Goal: Task Accomplishment & Management: Complete application form

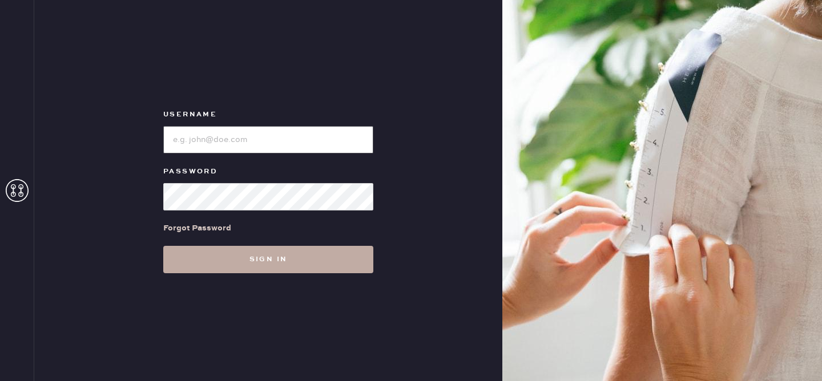
type input "reformationvalencia"
click at [286, 263] on button "Sign in" at bounding box center [268, 259] width 210 height 27
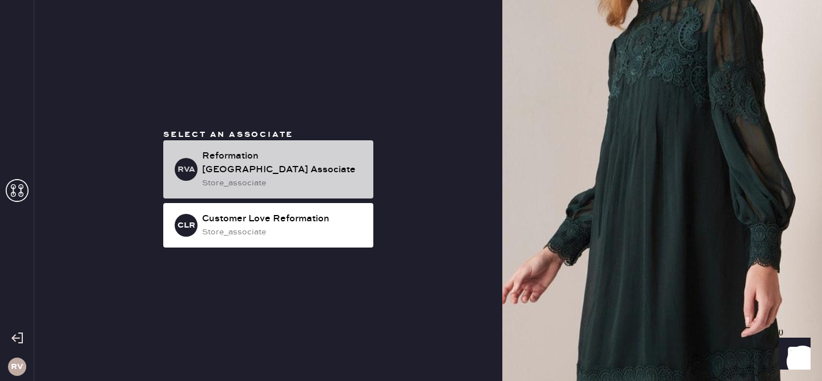
click at [289, 161] on div "Reformation [GEOGRAPHIC_DATA] Associate" at bounding box center [283, 163] width 162 height 27
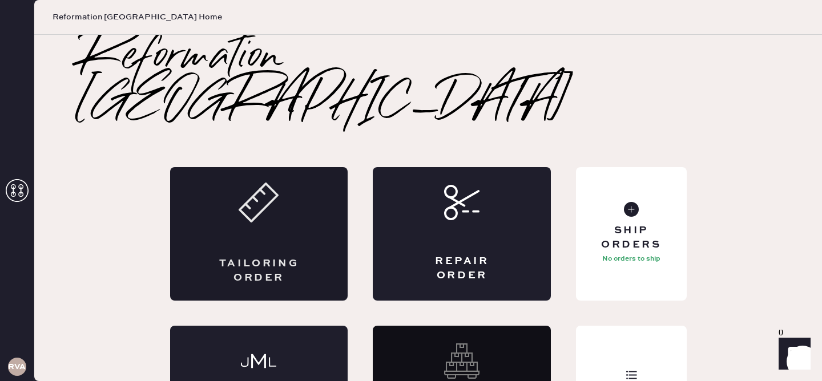
click at [292, 185] on div "Tailoring Order" at bounding box center [259, 234] width 178 height 134
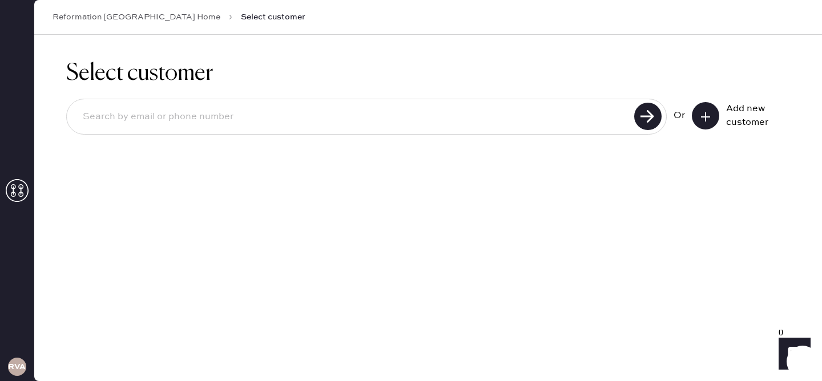
click at [707, 119] on icon at bounding box center [705, 116] width 11 height 11
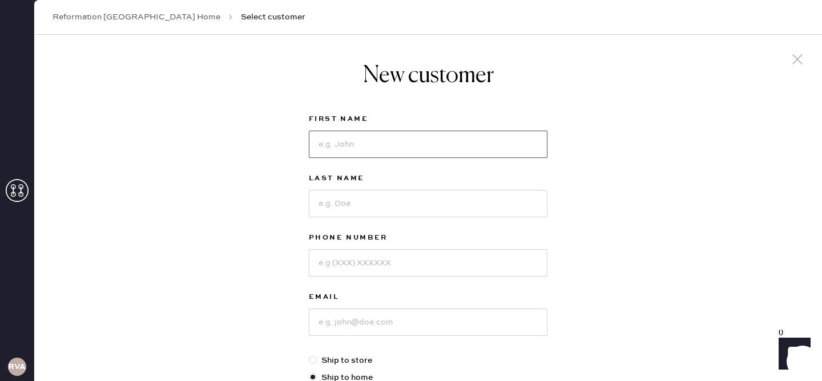
click at [410, 150] on input at bounding box center [428, 144] width 239 height 27
type input "Lisiena"
click at [409, 199] on input at bounding box center [428, 203] width 239 height 27
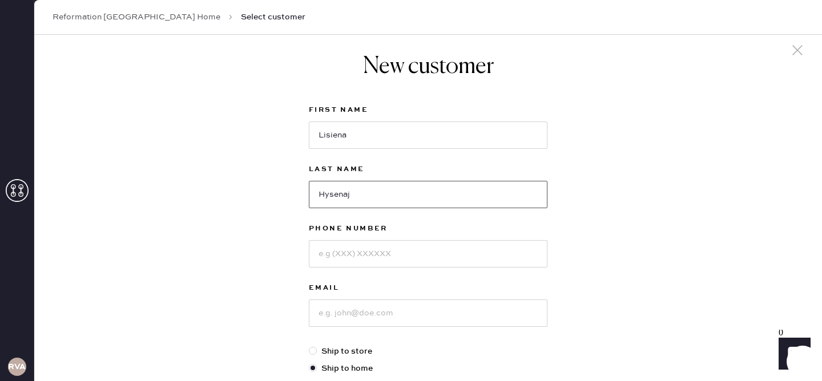
scroll to position [13, 0]
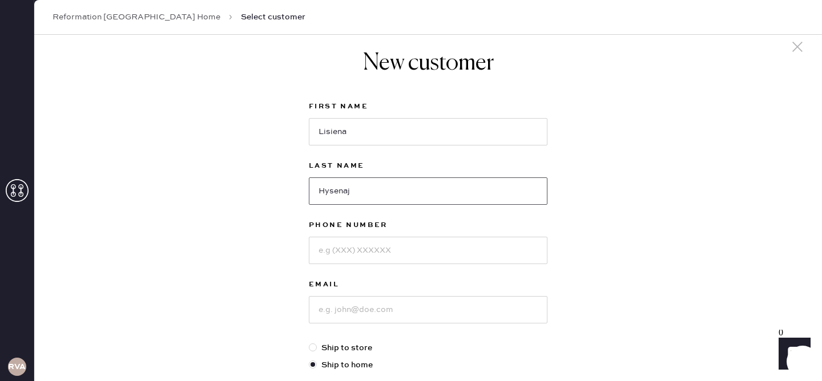
type input "Hysenaj"
click at [378, 245] on input at bounding box center [428, 250] width 239 height 27
type input "6505805896"
click at [364, 310] on input at bounding box center [428, 309] width 239 height 27
type input "l"
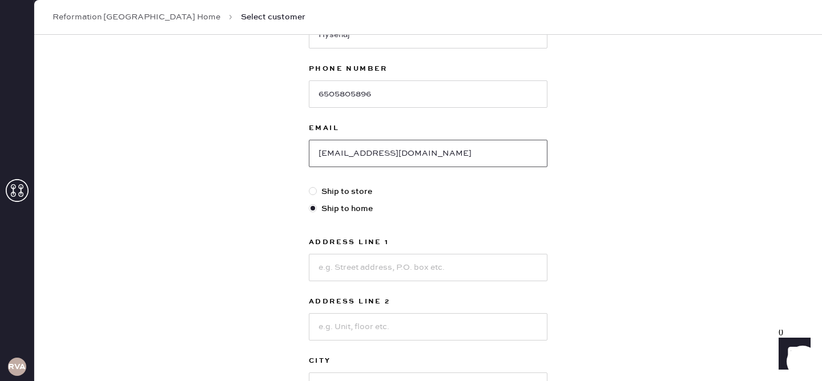
scroll to position [172, 0]
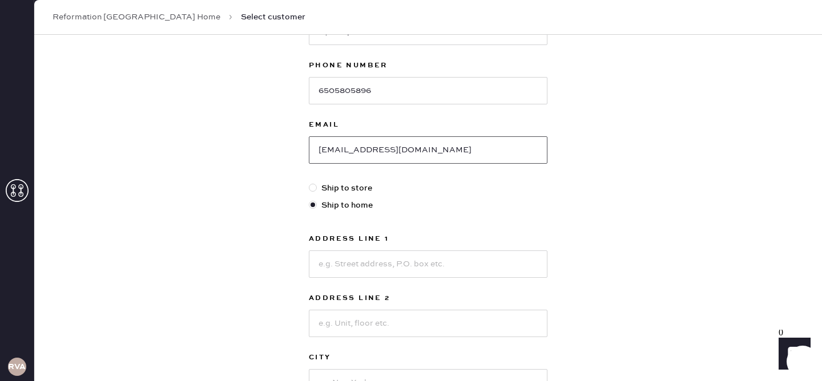
type input "[EMAIL_ADDRESS][DOMAIN_NAME]"
click at [374, 269] on input at bounding box center [428, 264] width 239 height 27
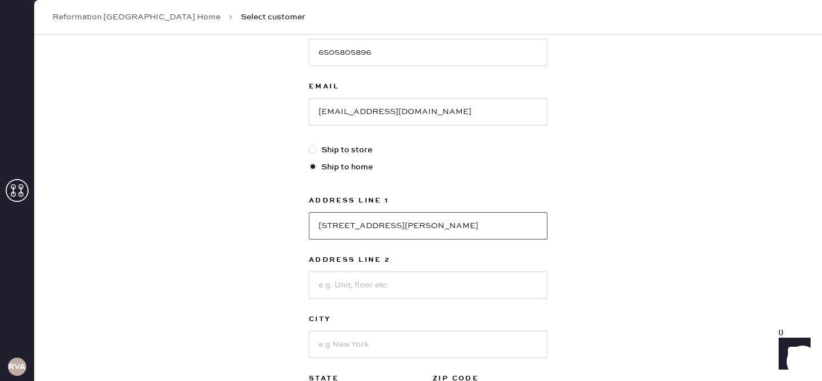
type input "[STREET_ADDRESS][PERSON_NAME]"
click at [373, 289] on input at bounding box center [428, 285] width 239 height 27
type input "Apt 12"
click at [355, 351] on input at bounding box center [428, 344] width 239 height 27
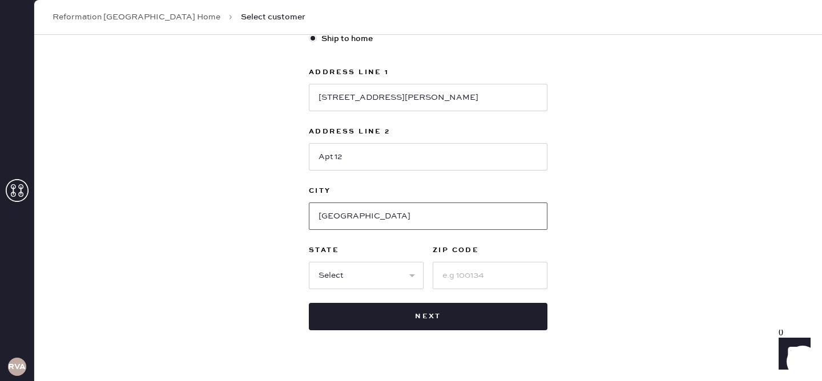
scroll to position [361, 0]
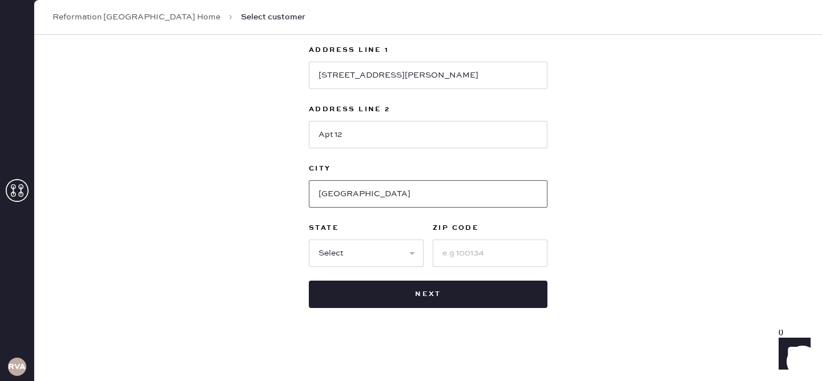
type input "[GEOGRAPHIC_DATA]"
click at [390, 251] on select "Select AK AL AR AZ CA CO CT [GEOGRAPHIC_DATA] DE FL [GEOGRAPHIC_DATA] HI [GEOGR…" at bounding box center [366, 253] width 115 height 27
select select "CA"
click at [461, 255] on input at bounding box center [490, 253] width 115 height 27
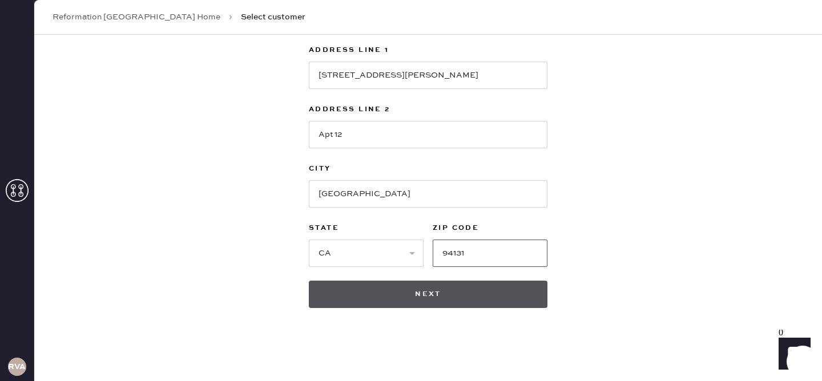
type input "94131"
click at [449, 287] on button "Next" at bounding box center [428, 294] width 239 height 27
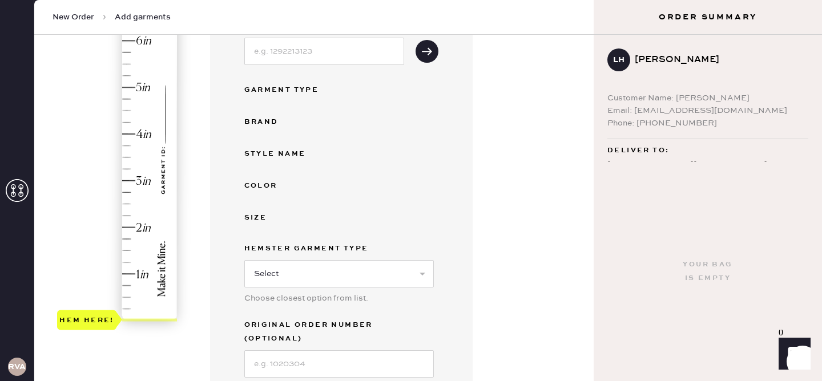
scroll to position [181, 0]
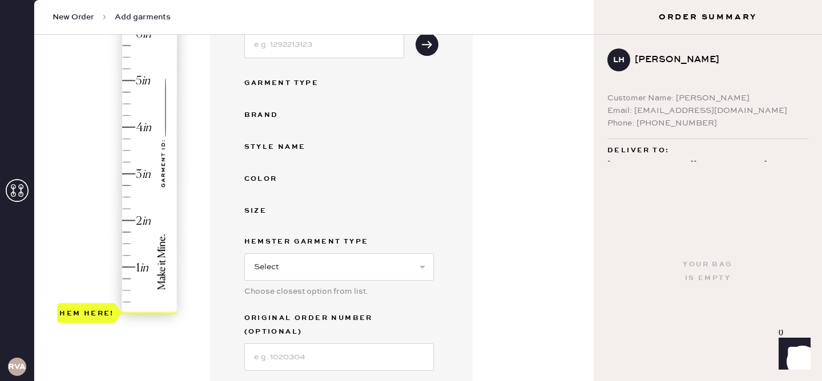
click at [128, 197] on div "Hem here!" at bounding box center [118, 150] width 122 height 337
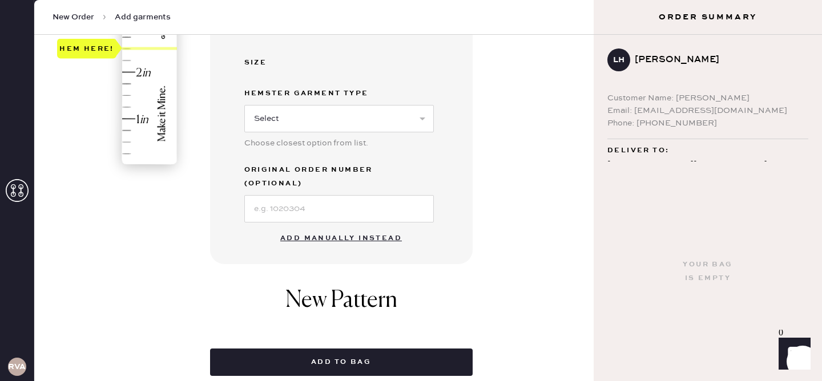
scroll to position [352, 0]
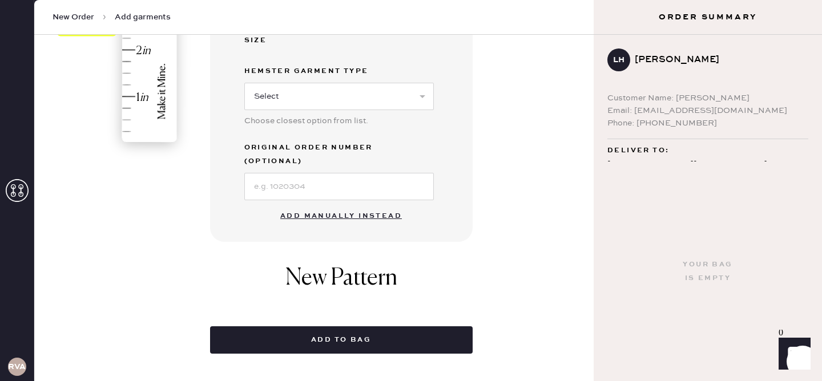
click at [360, 205] on button "Add manually instead" at bounding box center [340, 216] width 135 height 23
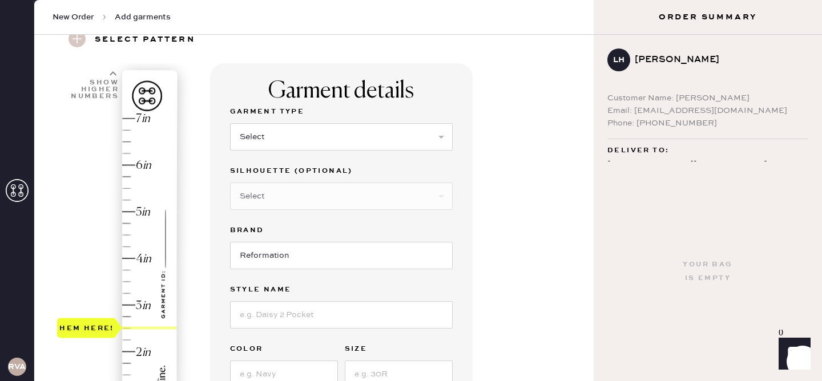
scroll to position [50, 0]
click at [304, 145] on select "Select Basic Skirt Jeans Leggings Pants Shorts Basic Sleeved Dress Basic Sleeve…" at bounding box center [341, 137] width 223 height 27
select select "6"
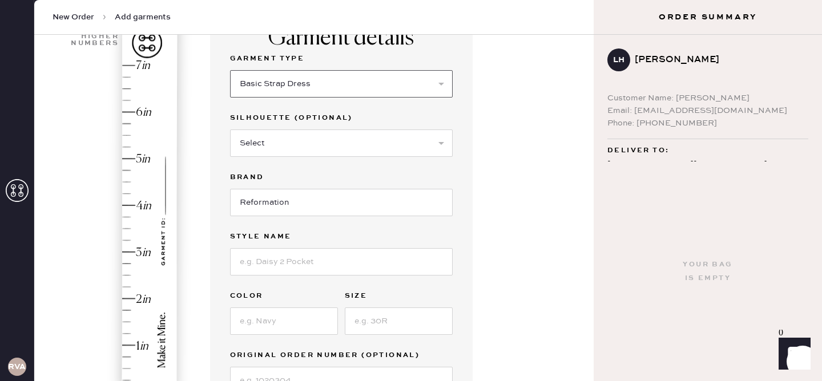
scroll to position [106, 0]
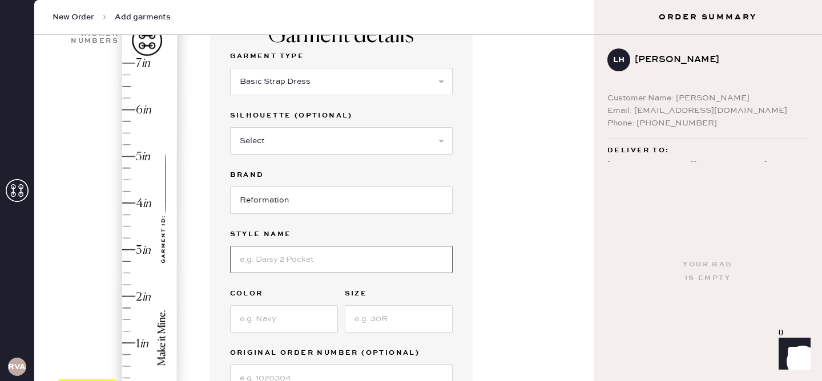
click at [303, 260] on input at bounding box center [341, 259] width 223 height 27
click at [266, 260] on input "[PERSON_NAME]" at bounding box center [341, 259] width 223 height 27
type input "[PERSON_NAME] Silk Dress"
click at [280, 324] on input at bounding box center [284, 318] width 108 height 27
type input "Navy"
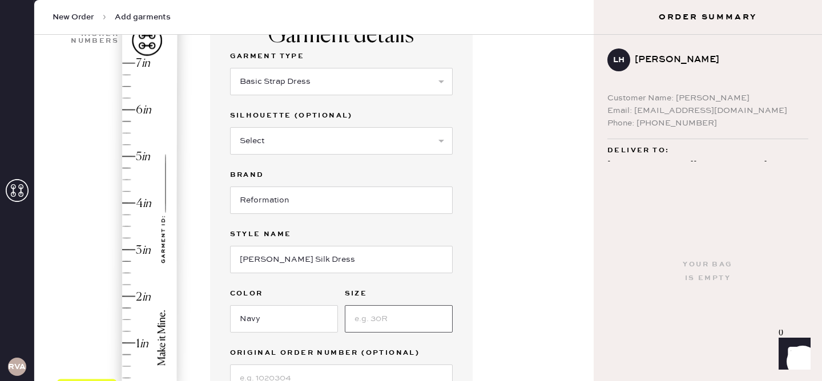
click at [365, 326] on input at bounding box center [399, 318] width 108 height 27
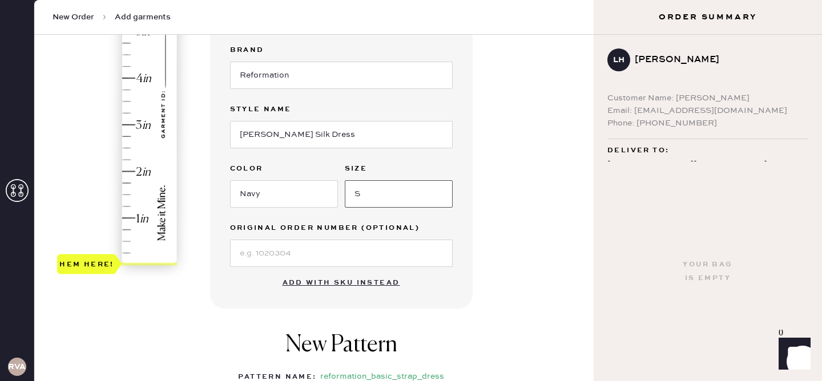
scroll to position [243, 0]
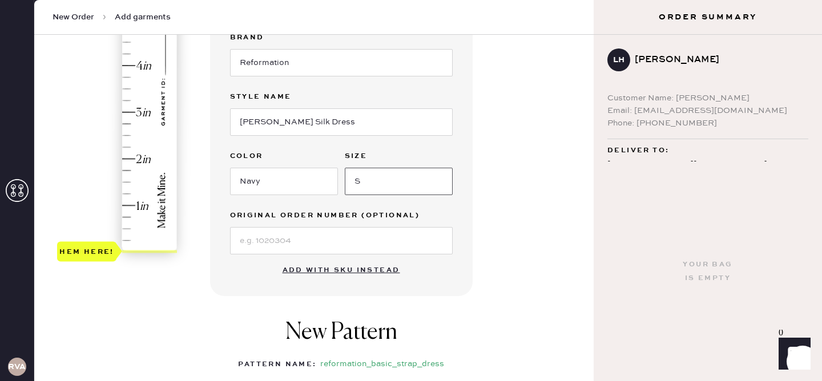
type input "S"
type input "2.5"
click at [125, 135] on div "Hem here!" at bounding box center [118, 89] width 122 height 337
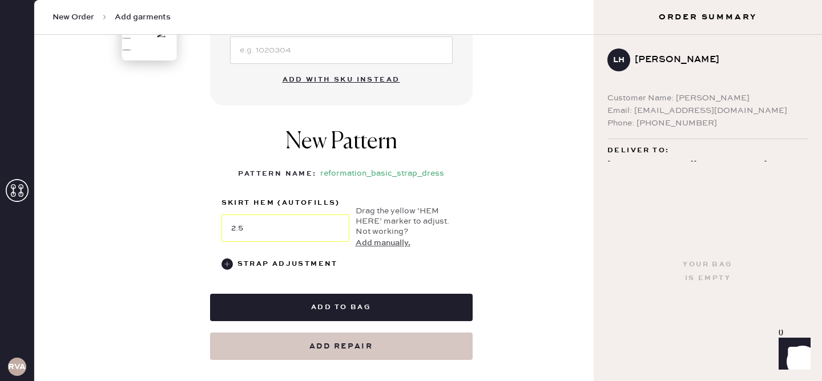
scroll to position [449, 0]
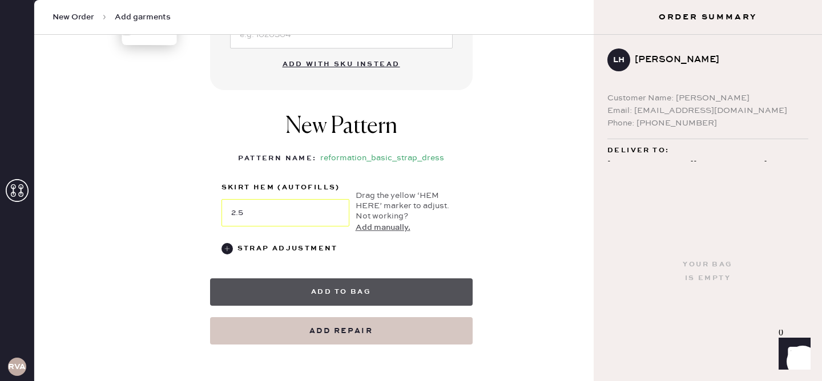
click at [343, 293] on button "Add to bag" at bounding box center [341, 292] width 263 height 27
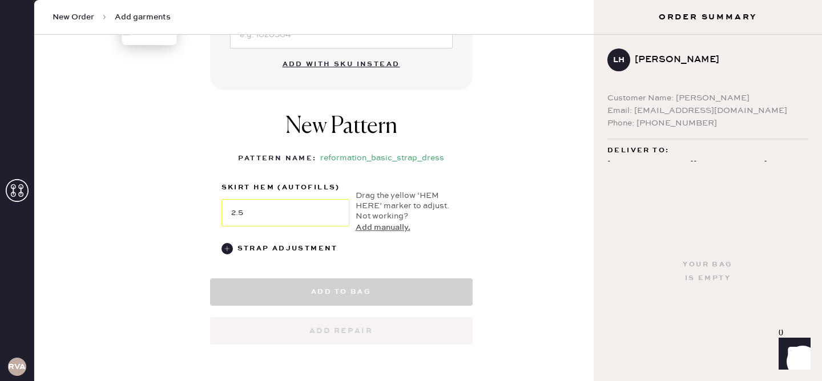
select select "6"
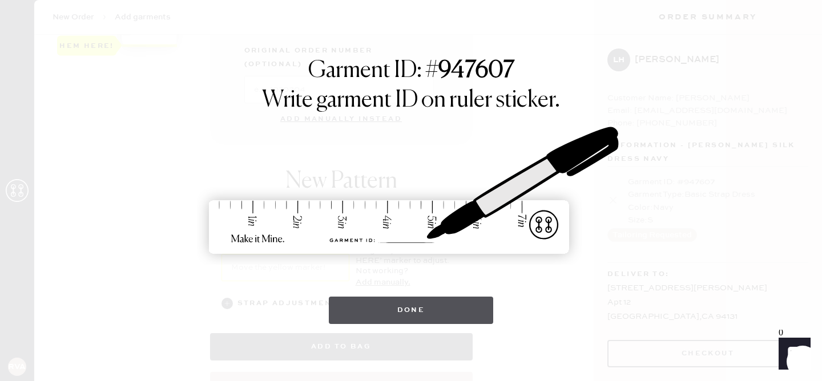
click at [372, 309] on button "Done" at bounding box center [411, 310] width 165 height 27
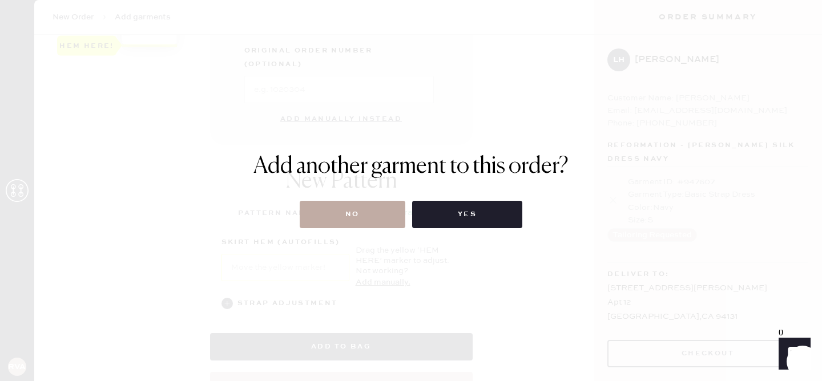
click at [346, 219] on button "No" at bounding box center [353, 214] width 106 height 27
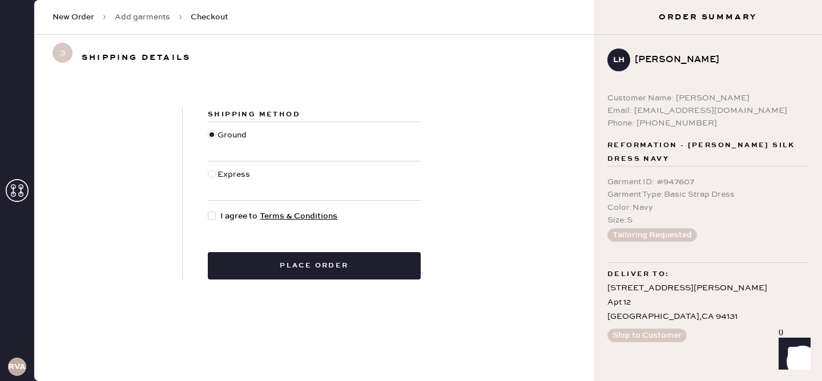
click at [213, 175] on div at bounding box center [212, 174] width 8 height 8
click at [208, 169] on input "Express" at bounding box center [208, 168] width 1 height 1
radio input "true"
click at [213, 216] on div at bounding box center [212, 216] width 8 height 8
click at [208, 211] on input "I agree to Terms & Conditions" at bounding box center [208, 210] width 1 height 1
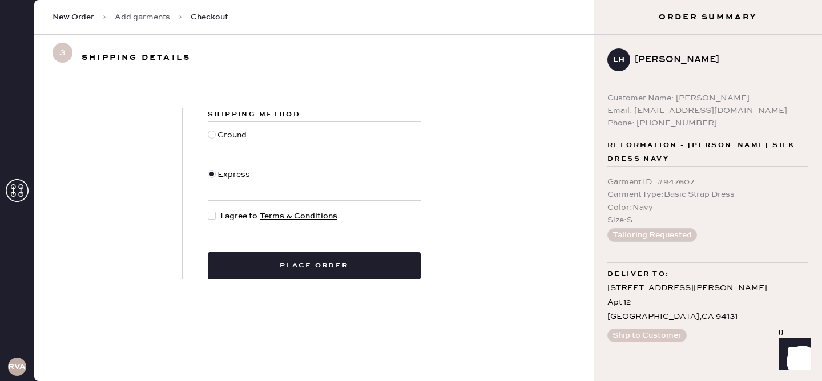
checkbox input "true"
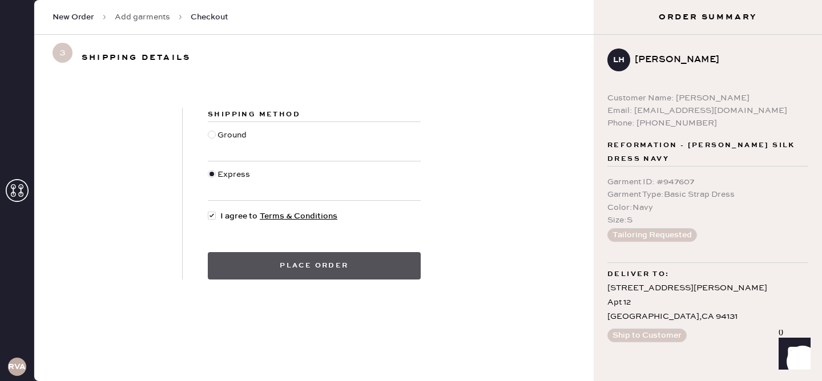
click at [324, 272] on button "Place order" at bounding box center [314, 265] width 213 height 27
